Goal: Information Seeking & Learning: Learn about a topic

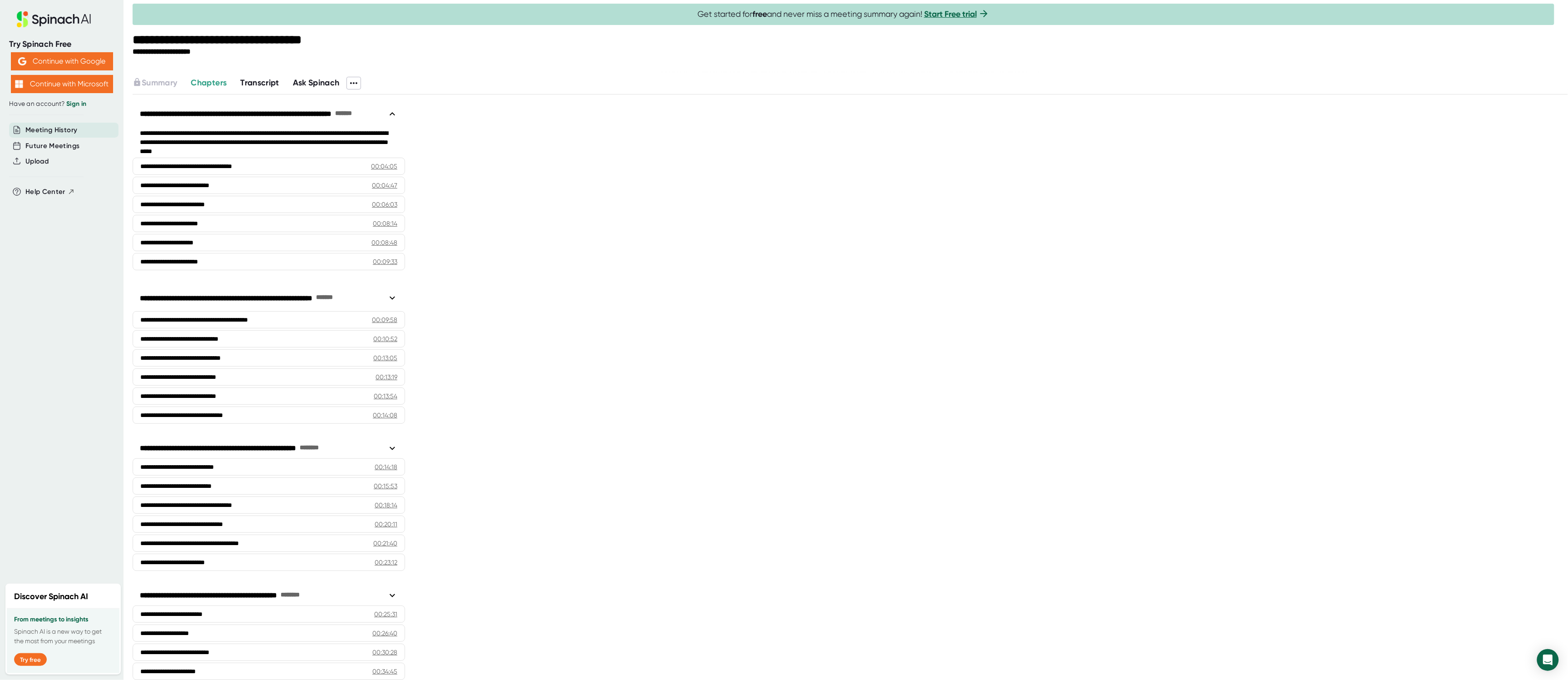
click at [253, 82] on span "Transcript" at bounding box center [259, 82] width 39 height 10
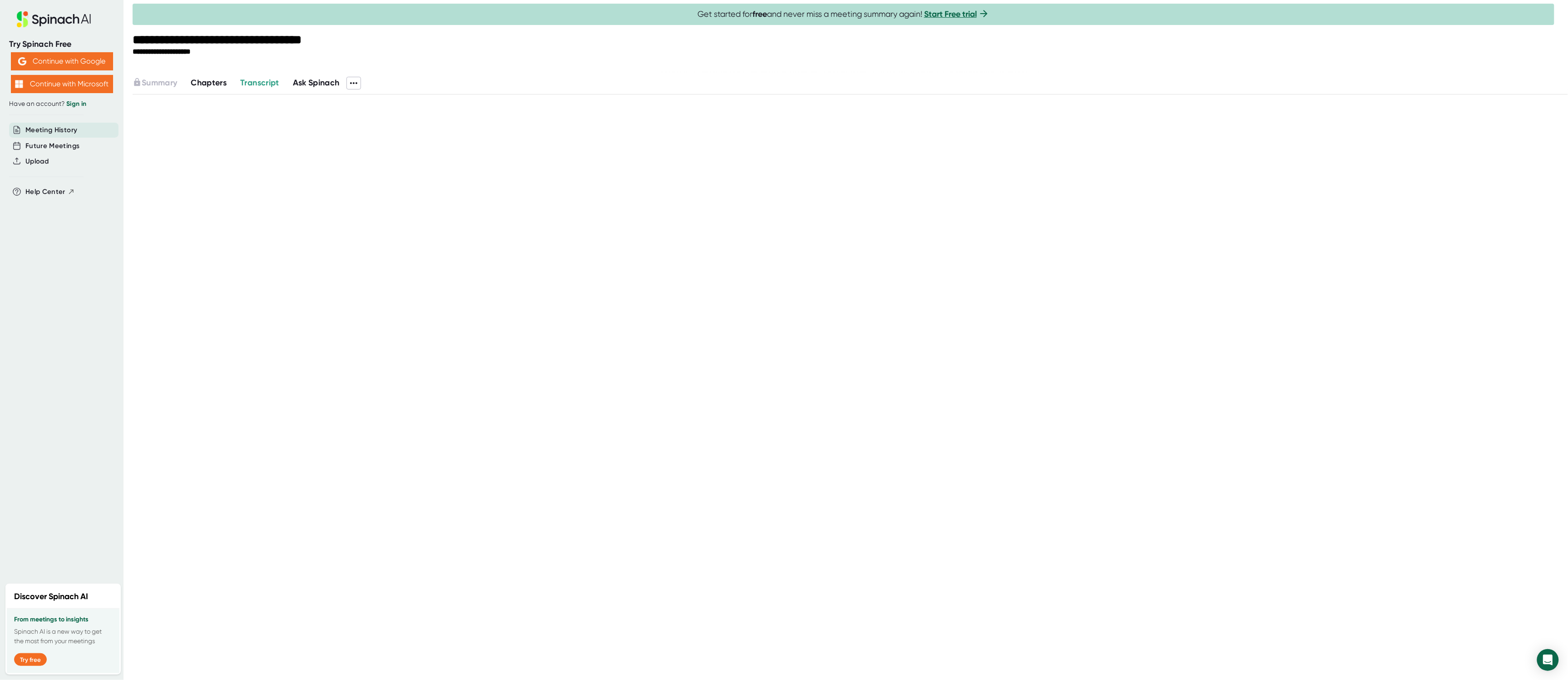
click at [308, 81] on span "Ask Spinach" at bounding box center [316, 82] width 47 height 10
click at [224, 83] on span "Chapters" at bounding box center [208, 82] width 36 height 10
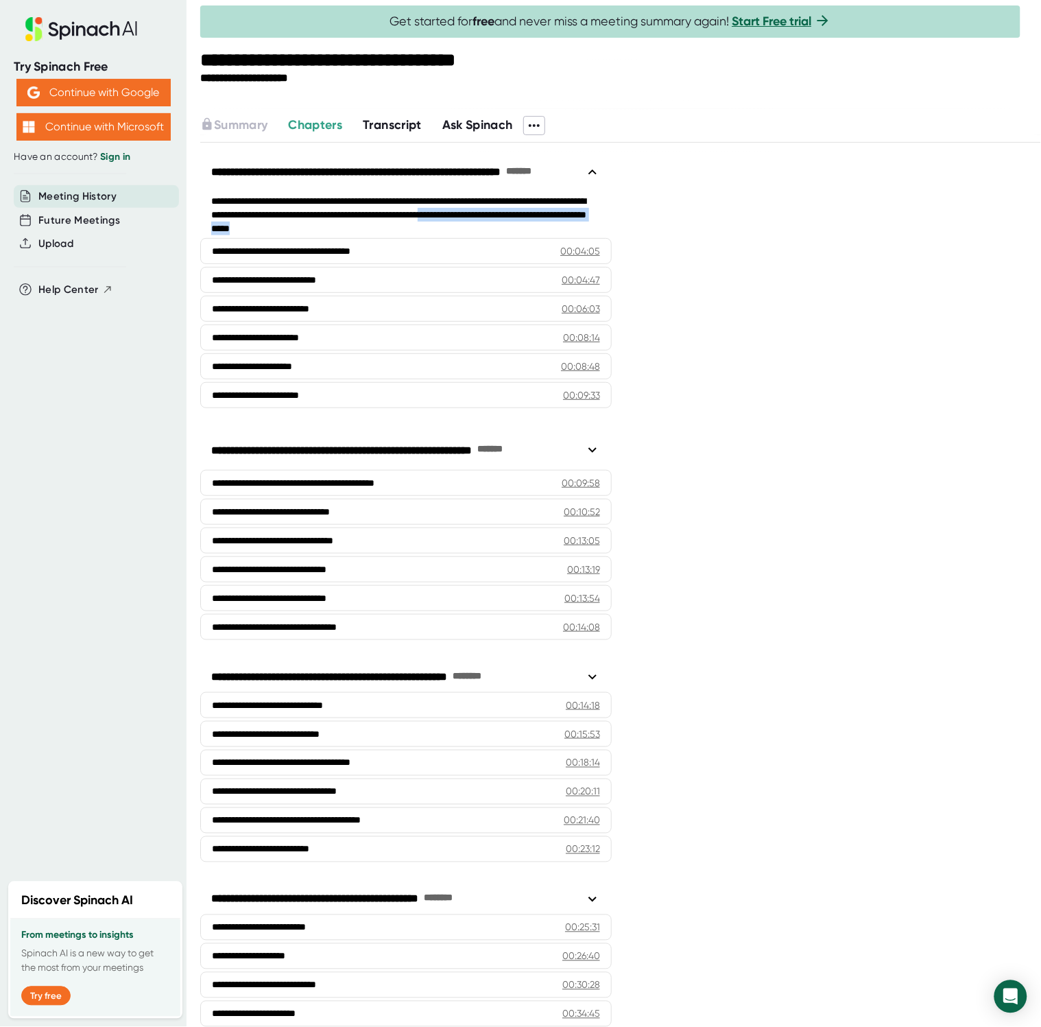
click at [883, 224] on div "**********" at bounding box center [620, 995] width 841 height 1704
